Goal: Task Accomplishment & Management: Manage account settings

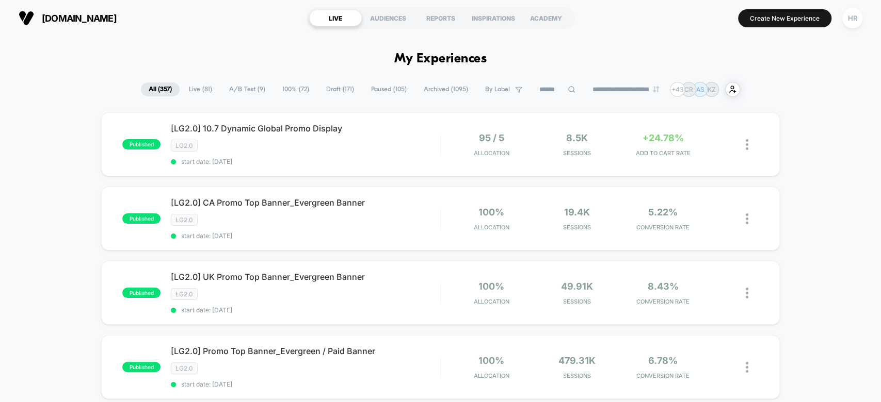
click at [252, 85] on span "A/B Test ( 9 )" at bounding box center [247, 90] width 52 height 14
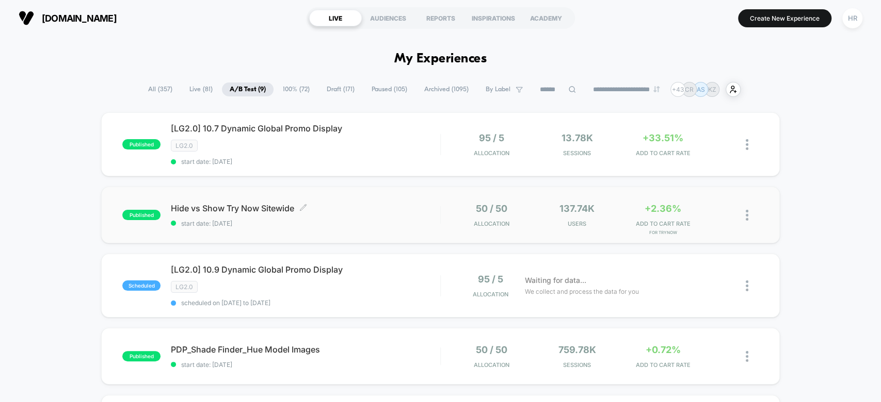
click at [358, 211] on div "Hide vs Show Try Now Sitewide Click to edit experience details Click to edit ex…" at bounding box center [305, 215] width 269 height 24
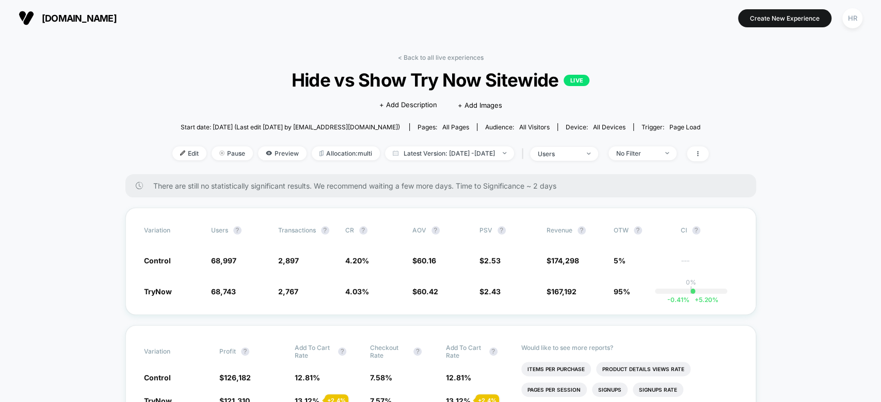
scroll to position [67, 0]
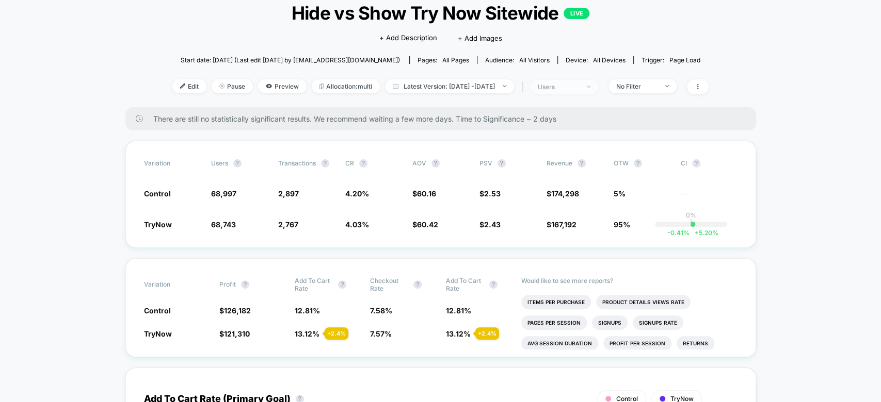
click at [584, 91] on span "users" at bounding box center [564, 87] width 68 height 14
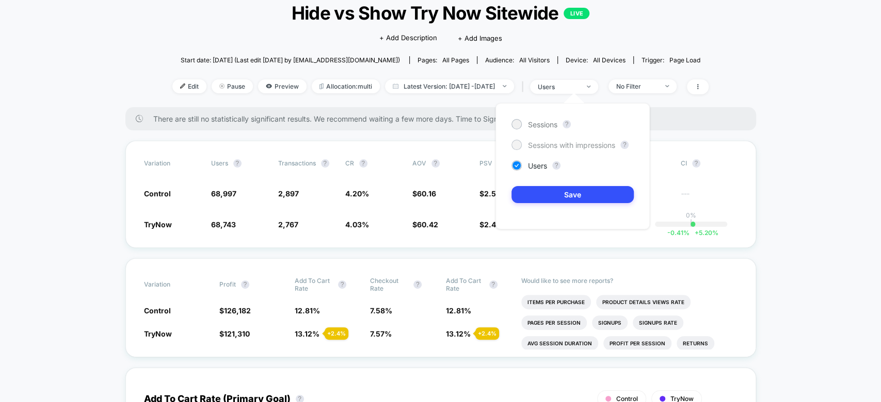
click at [563, 140] on div "Sessions with impressions" at bounding box center [563, 145] width 104 height 10
click at [557, 197] on button "Save" at bounding box center [572, 194] width 122 height 17
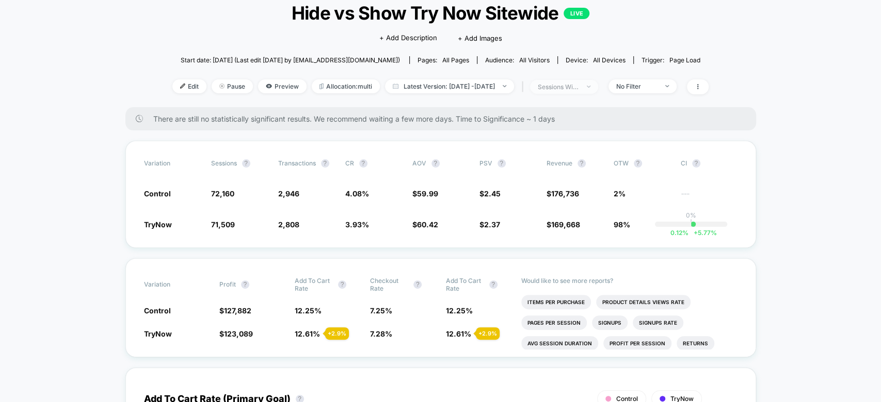
click at [578, 86] on div "sessions with impression" at bounding box center [557, 87] width 41 height 8
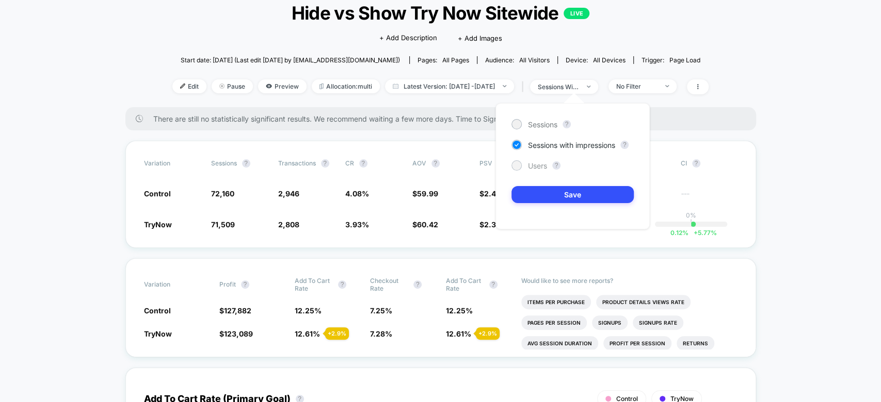
click at [538, 167] on span "Users" at bounding box center [537, 165] width 19 height 9
click at [538, 188] on button "Save" at bounding box center [572, 194] width 122 height 17
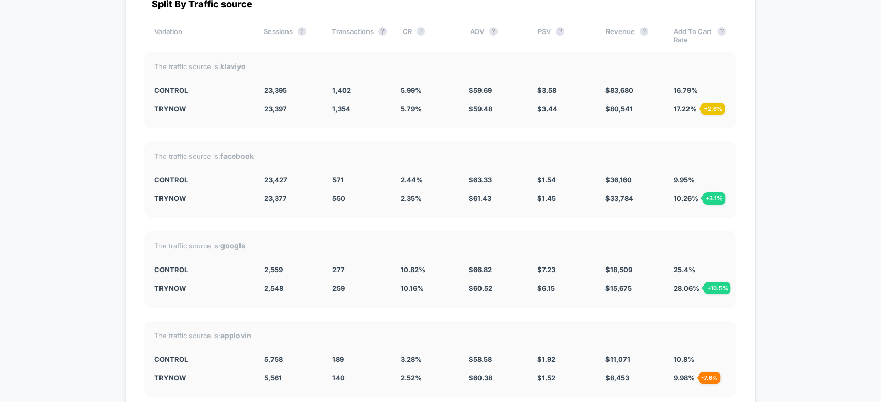
scroll to position [2387, 0]
